Goal: Information Seeking & Learning: Learn about a topic

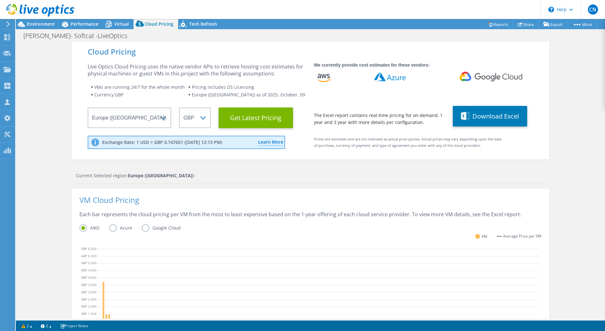
select select "EULondon"
select select "GBP"
click at [583, 82] on div "Cloud Pricing Live Optics Cloud Pricing uses the native vendor APIs to retrieve…" at bounding box center [310, 256] width 589 height 431
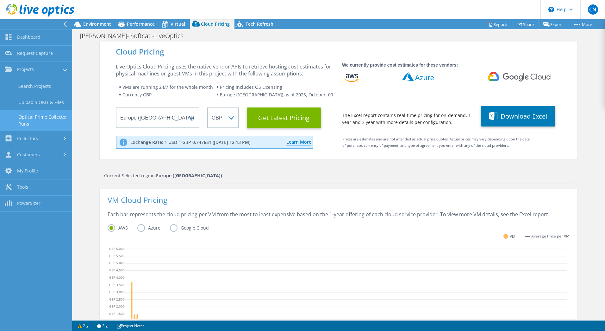
click at [35, 119] on link "Optical Prime Collector Runs" at bounding box center [36, 120] width 72 height 20
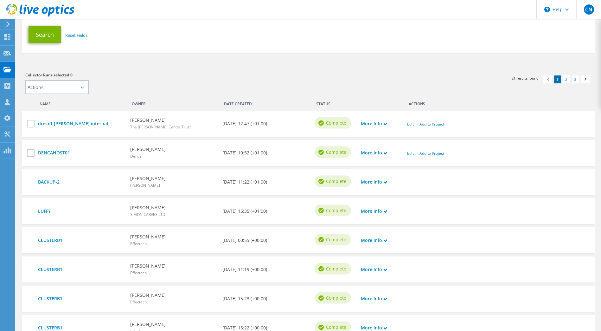
scroll to position [114, 0]
click at [10, 87] on use at bounding box center [7, 86] width 6 height 6
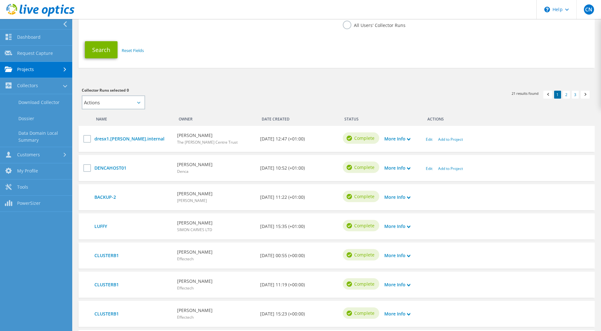
click at [24, 68] on link "Projects" at bounding box center [36, 70] width 72 height 16
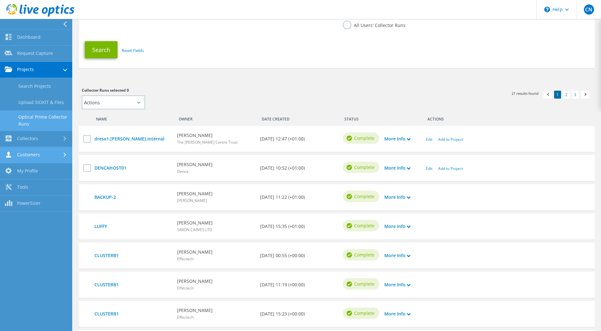
click at [34, 160] on link "Customers" at bounding box center [36, 155] width 72 height 16
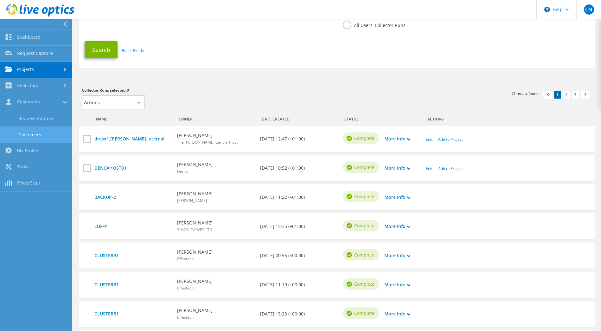
click at [33, 128] on link "Customers" at bounding box center [36, 134] width 72 height 16
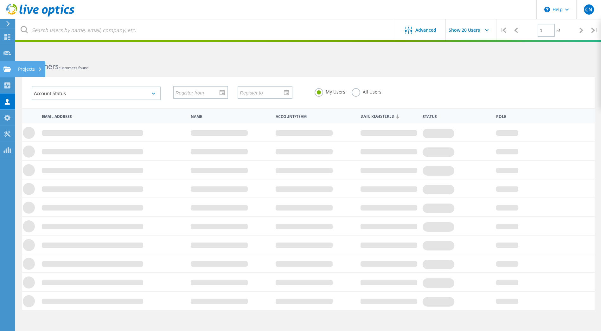
click at [10, 66] on icon at bounding box center [7, 69] width 8 height 6
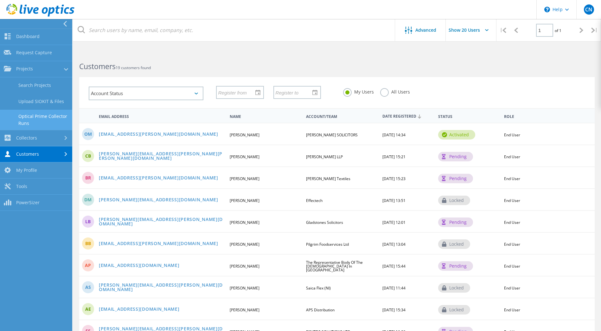
click at [32, 123] on link "Optical Prime Collector Runs" at bounding box center [36, 120] width 72 height 20
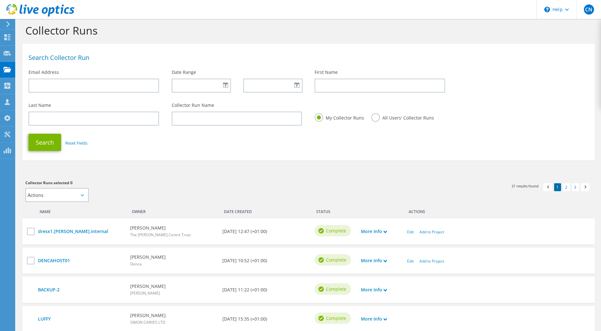
scroll to position [6, 0]
click at [10, 69] on use at bounding box center [7, 68] width 8 height 5
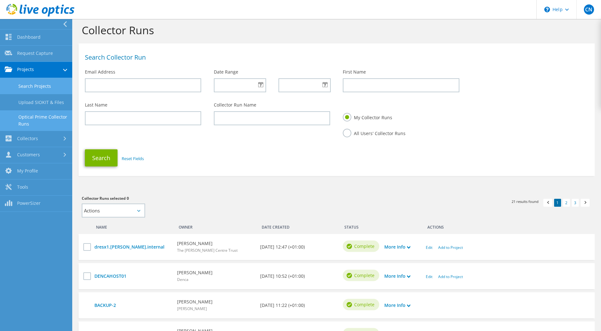
click at [35, 91] on link "Search Projects" at bounding box center [36, 86] width 72 height 16
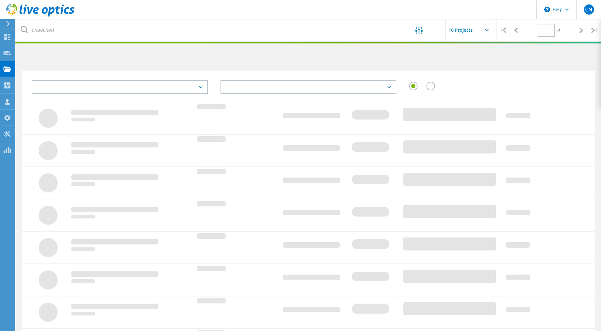
type input "1"
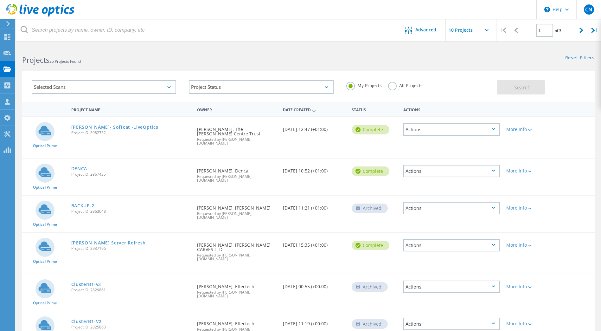
click at [103, 127] on link "[PERSON_NAME]- Softcat -LiveOptics" at bounding box center [114, 127] width 87 height 4
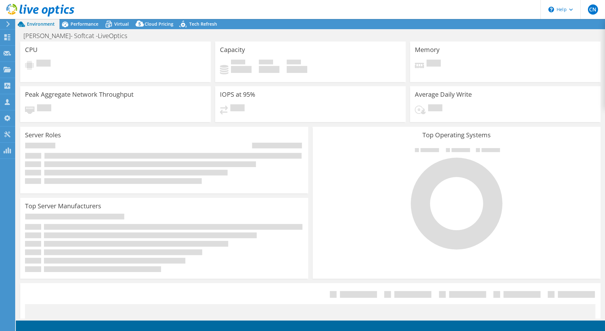
select select "EULondon"
select select "GBP"
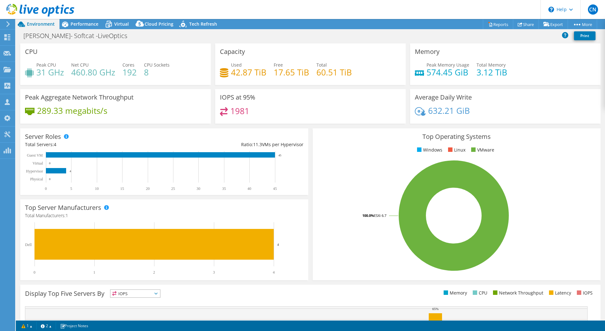
click at [0, 210] on html "CN Partner Team Member [PERSON_NAME] [EMAIL_ADDRESS][DOMAIN_NAME] [DOMAIN_NAME]…" at bounding box center [302, 165] width 605 height 331
click at [29, 224] on rect at bounding box center [161, 248] width 273 height 52
click at [116, 22] on span "Virtual" at bounding box center [121, 24] width 15 height 6
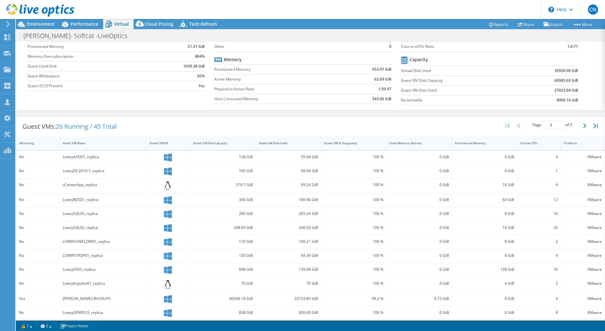
scroll to position [50, 0]
click at [40, 115] on div "Guest VMs: 26 Running / 45 Total Page 1 of 3 5 rows 10 rows 20 rows 25 rows 50 …" at bounding box center [310, 239] width 589 height 252
click at [45, 22] on span "Environment" at bounding box center [41, 24] width 28 height 6
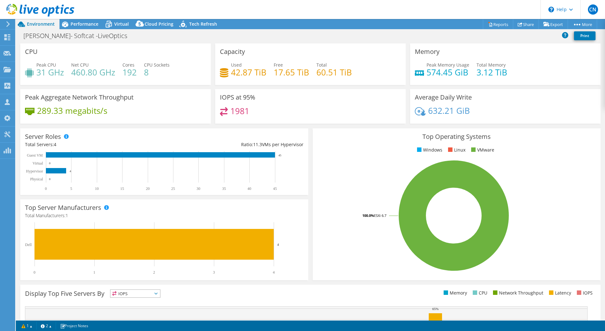
scroll to position [92, 0]
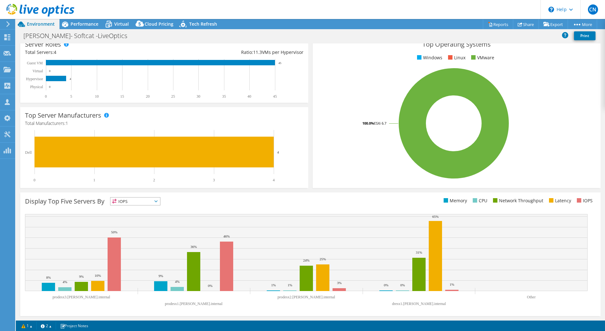
click at [128, 202] on span "IOPS" at bounding box center [135, 201] width 50 height 8
click at [131, 217] on li "Memory" at bounding box center [135, 218] width 50 height 9
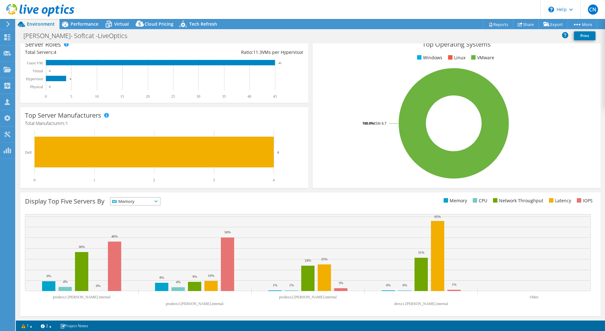
click at [148, 201] on span "Memory" at bounding box center [131, 201] width 42 height 8
click at [127, 228] on li "CPU" at bounding box center [135, 227] width 50 height 9
click at [137, 199] on span "CPU" at bounding box center [131, 201] width 42 height 8
click at [126, 240] on li "Latency" at bounding box center [135, 244] width 50 height 9
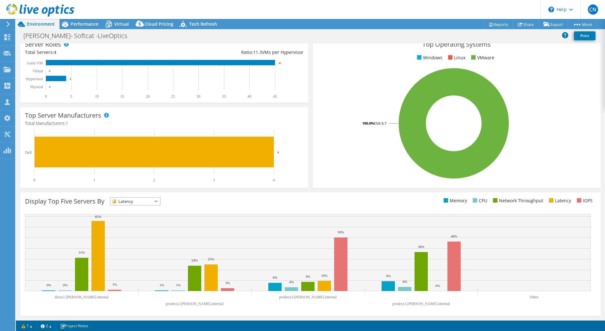
click at [130, 199] on span "Latency" at bounding box center [131, 201] width 42 height 8
click at [130, 227] on li "CPU" at bounding box center [135, 227] width 50 height 9
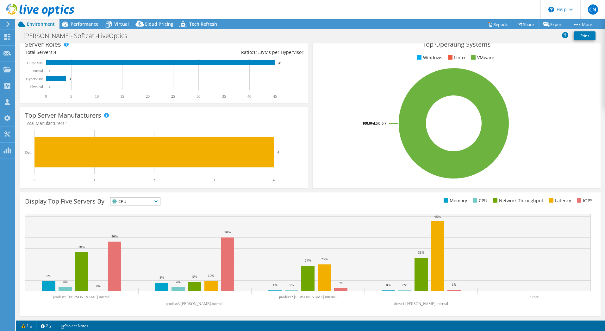
scroll to position [0, 0]
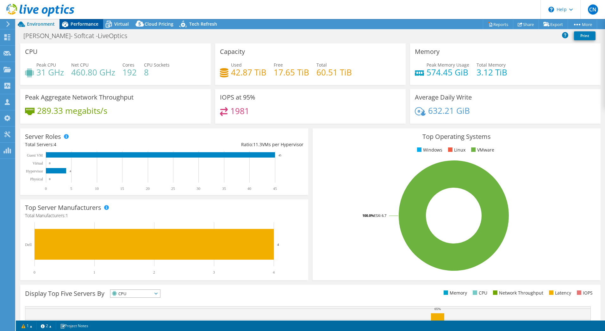
click at [79, 28] on div "Performance" at bounding box center [82, 24] width 44 height 10
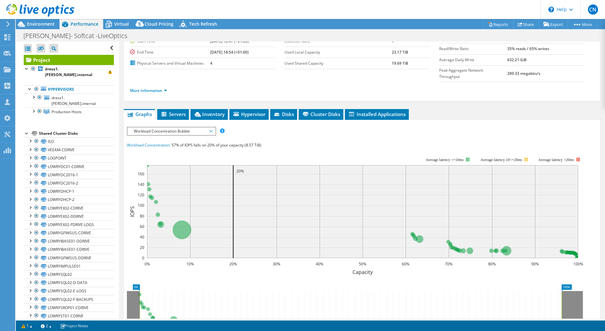
scroll to position [48, 0]
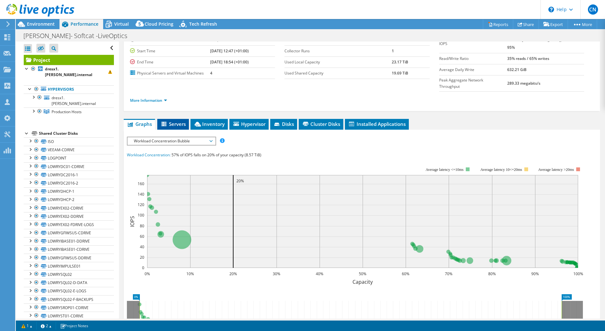
click at [172, 119] on li "Servers" at bounding box center [173, 124] width 32 height 11
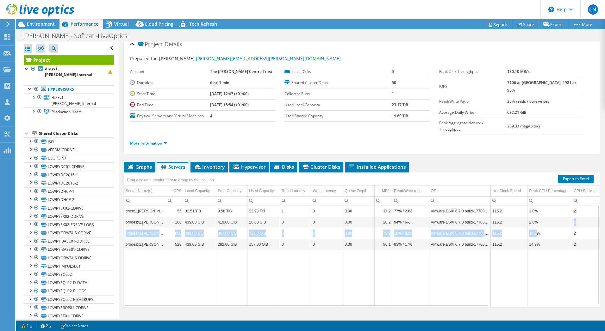
drag, startPoint x: 537, startPoint y: 206, endPoint x: 538, endPoint y: 224, distance: 17.8
click at [538, 224] on tbody "dresx1.[PERSON_NAME].internal 55 32.51 TiB 9.58 TiB 22.93 TiB 1 0 0.00 17.2 77%…" at bounding box center [428, 255] width 609 height 101
click at [117, 22] on span "Virtual" at bounding box center [121, 24] width 15 height 6
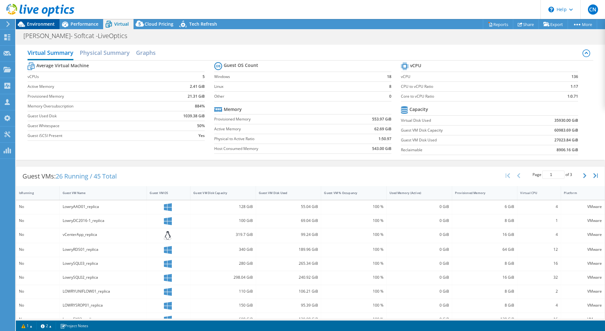
click at [50, 22] on span "Environment" at bounding box center [41, 24] width 28 height 6
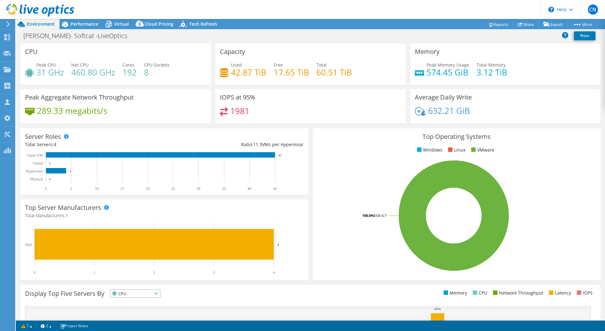
click at [313, 150] on div "Top Operating Systems Windows Linux VMware 100.0% ESXi 6.7" at bounding box center [457, 204] width 288 height 152
